Goal: Transaction & Acquisition: Subscribe to service/newsletter

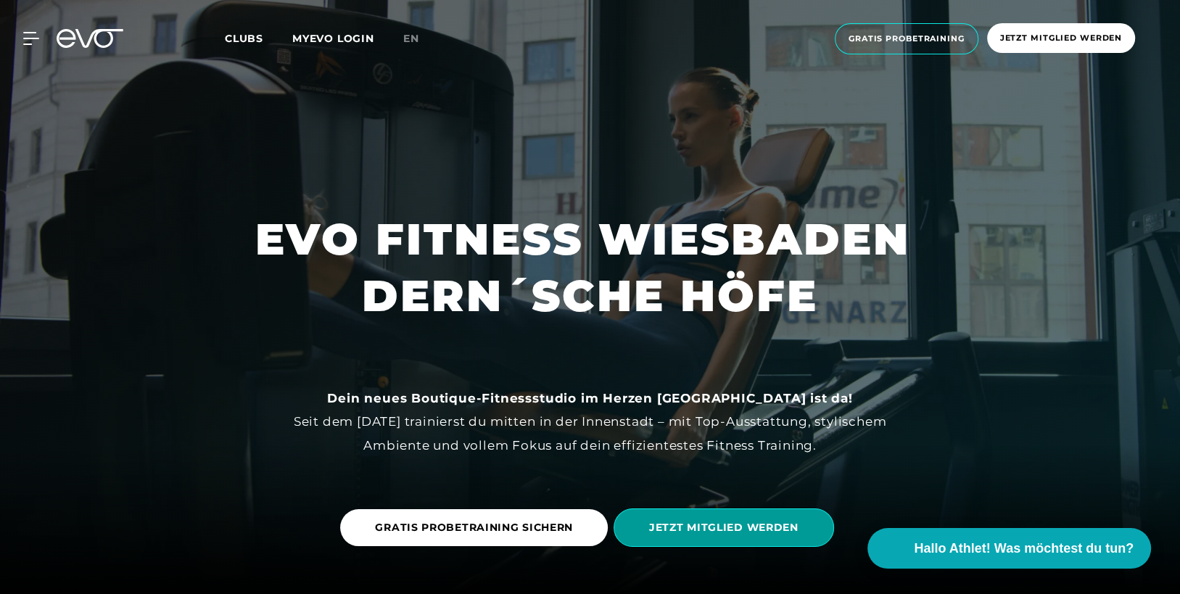
click at [753, 531] on span "JETZT MITGLIED WERDEN" at bounding box center [723, 527] width 149 height 15
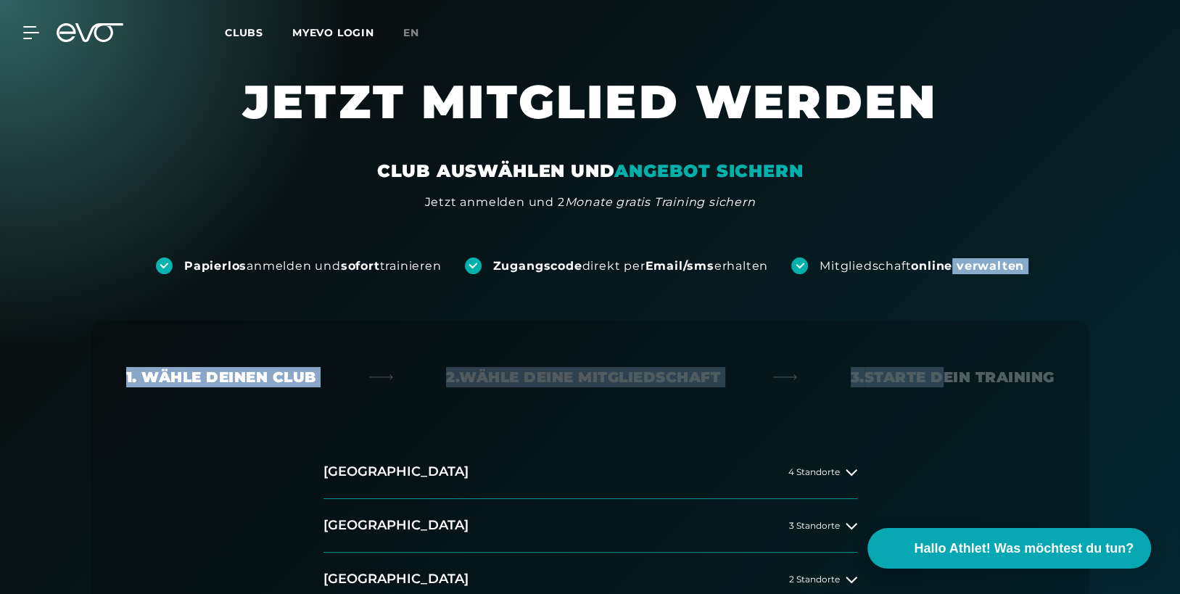
drag, startPoint x: 936, startPoint y: 413, endPoint x: 961, endPoint y: 266, distance: 149.2
click at [961, 266] on div "Papierlos anmelden und sofort trainieren Zugangscode direkt per Email/sms erhal…" at bounding box center [590, 497] width 1180 height 573
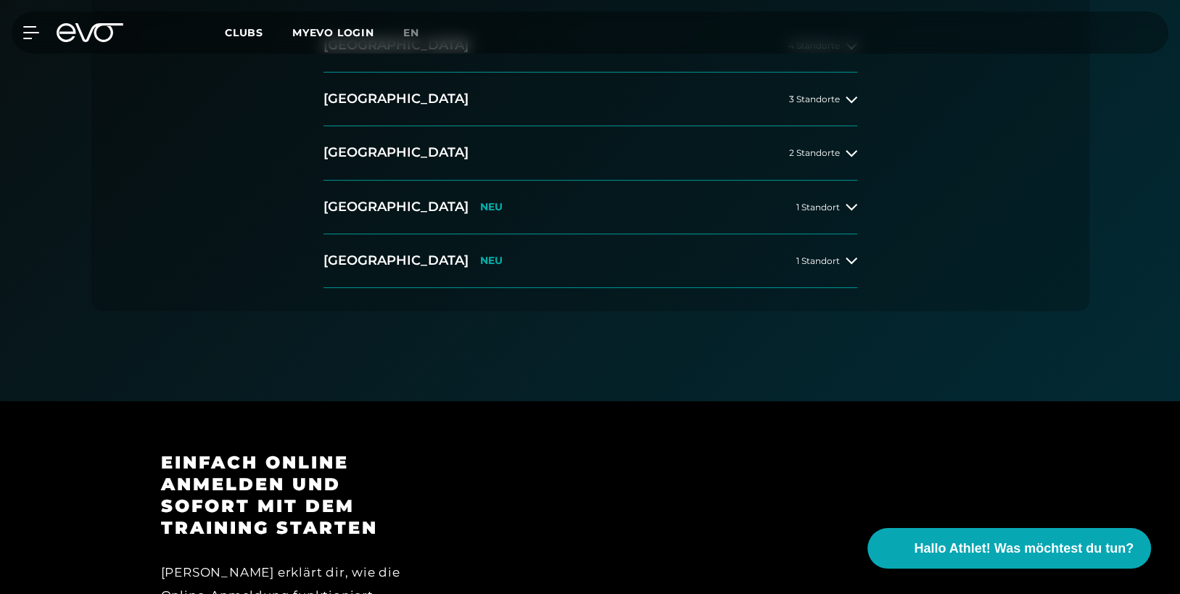
scroll to position [417, 0]
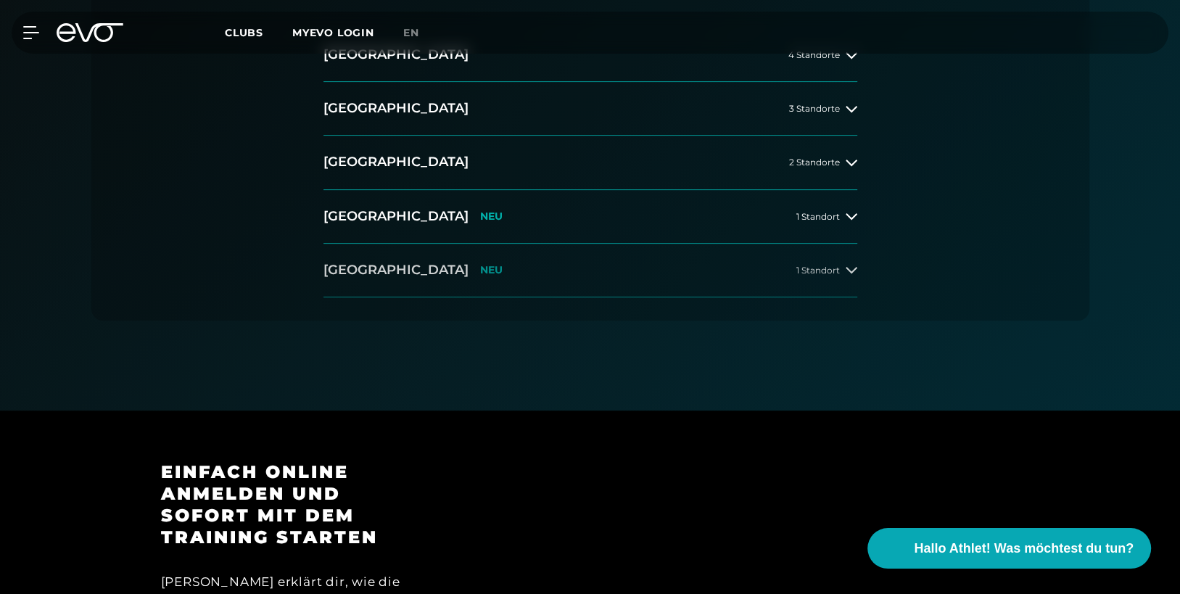
click at [845, 265] on icon at bounding box center [851, 270] width 12 height 12
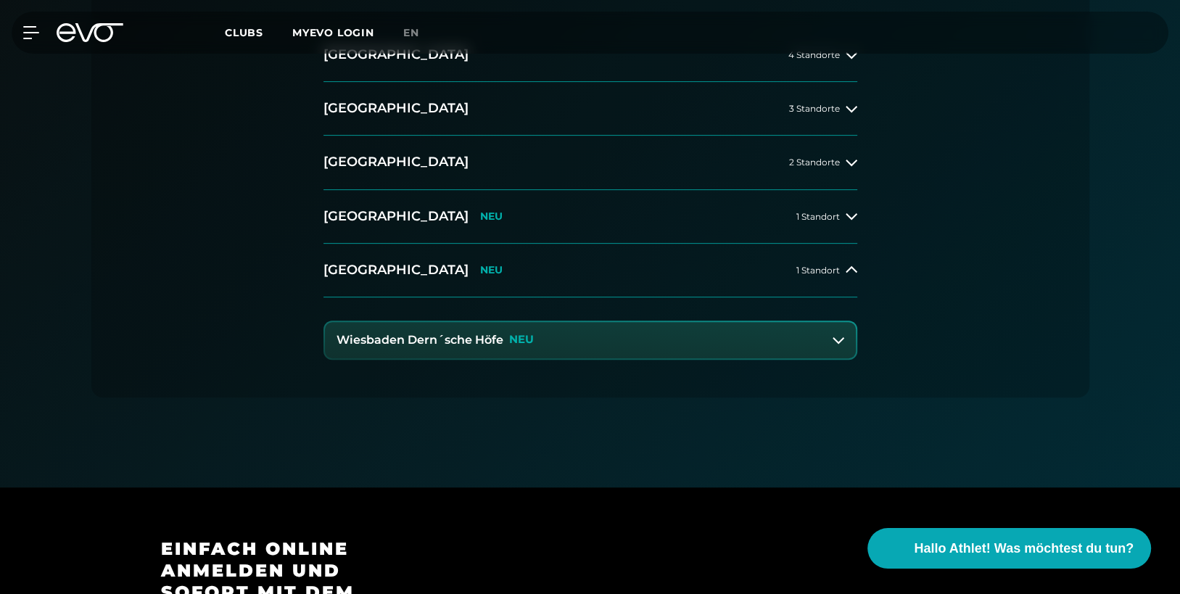
click at [495, 339] on h3 "Wiesbaden Dern´sche Höfe" at bounding box center [419, 339] width 167 height 13
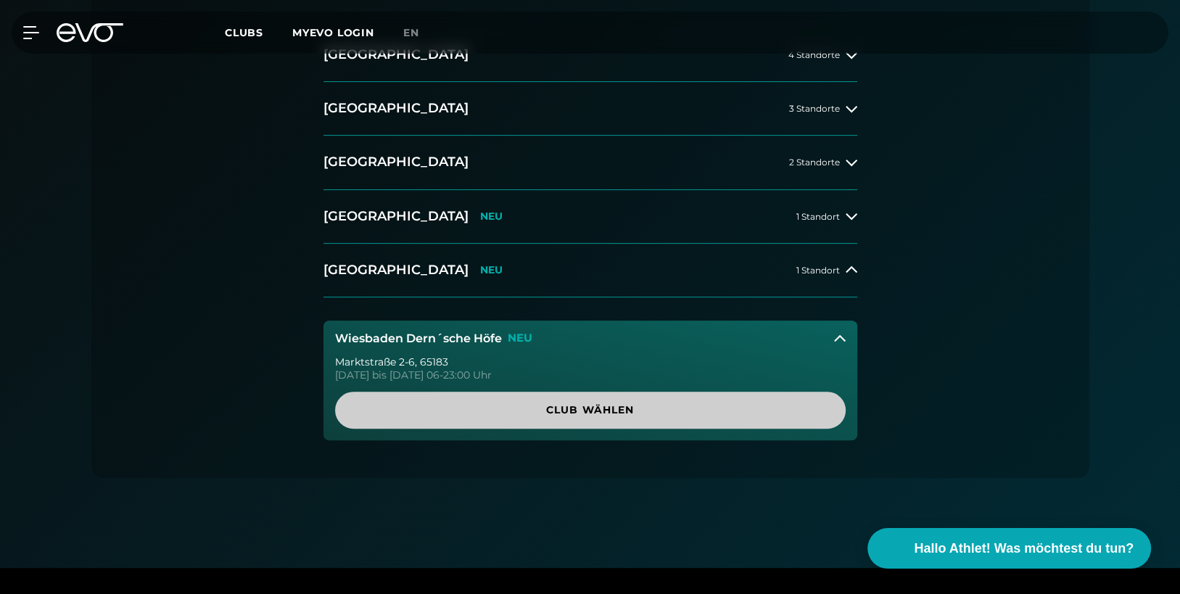
click at [522, 407] on span "Club wählen" at bounding box center [590, 409] width 441 height 15
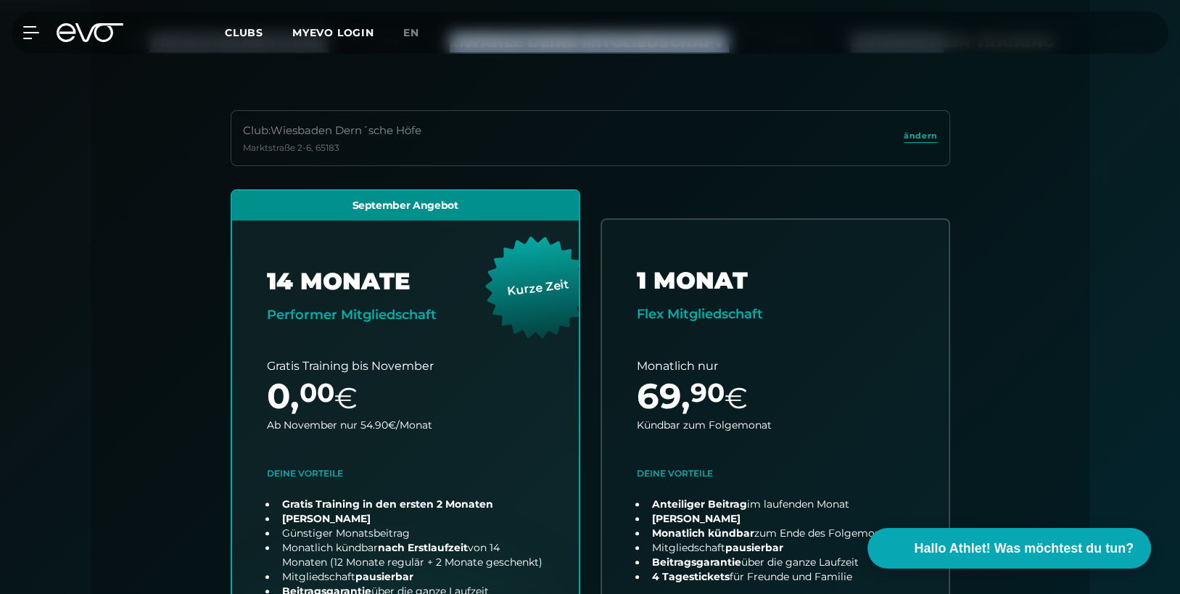
scroll to position [320, 0]
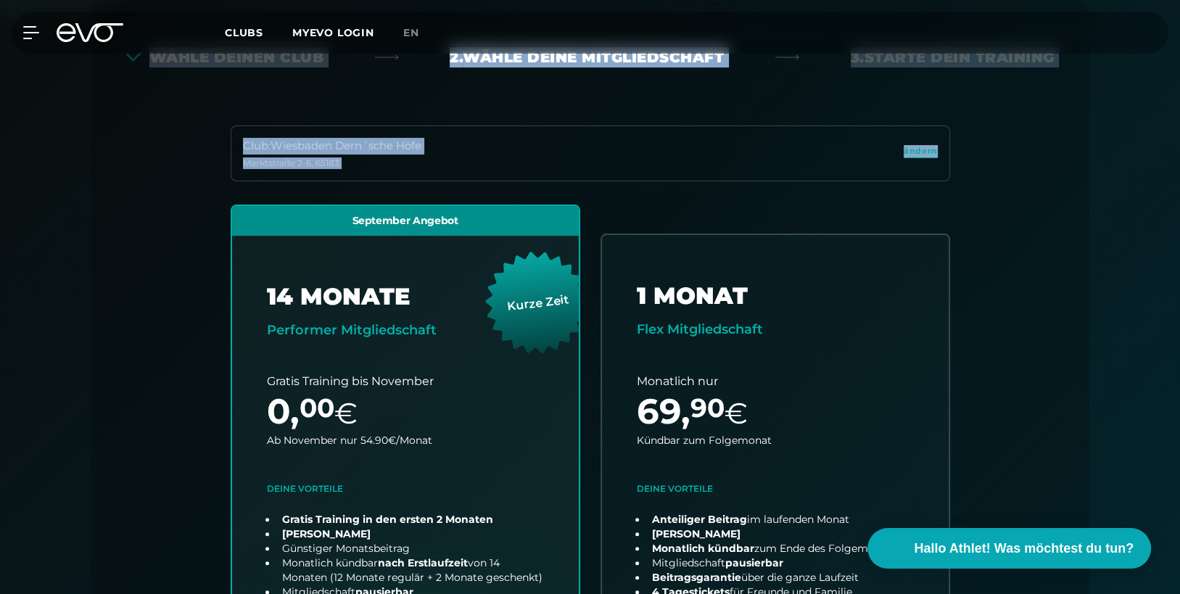
drag, startPoint x: 1179, startPoint y: 64, endPoint x: 1182, endPoint y: 153, distance: 89.2
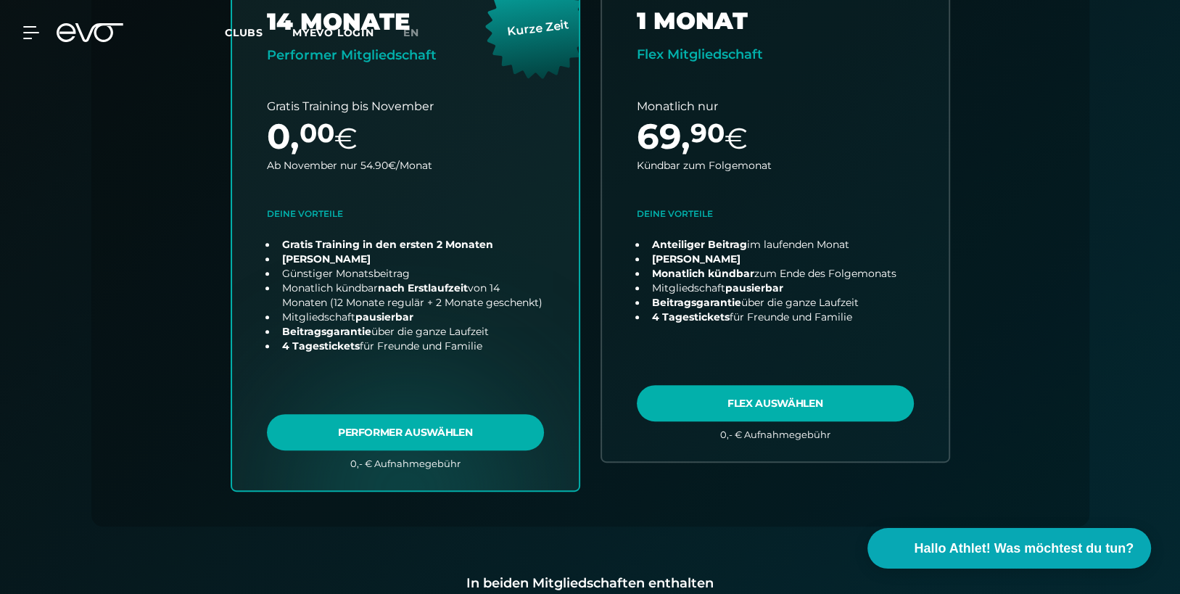
scroll to position [0, 0]
